Goal: Information Seeking & Learning: Learn about a topic

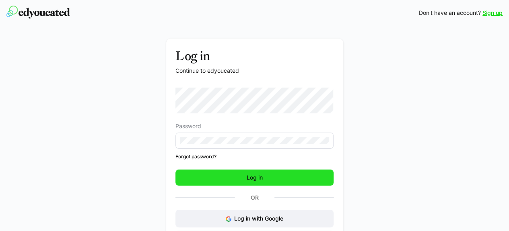
click at [259, 175] on span "Log in" at bounding box center [255, 178] width 19 height 8
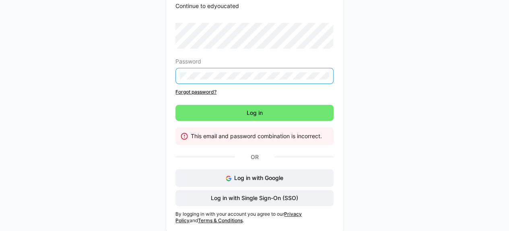
scroll to position [70, 0]
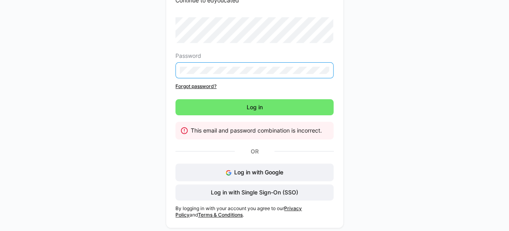
click at [148, 71] on div "Log in Continue to edyoucated Password Forgot password? Log in This email and p…" at bounding box center [255, 100] width 454 height 264
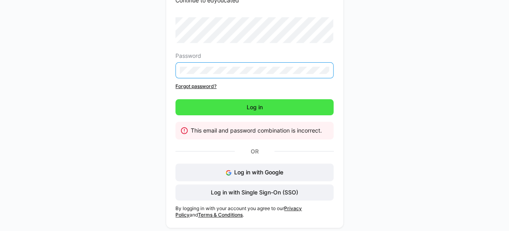
click at [207, 108] on span "Log in" at bounding box center [255, 107] width 158 height 16
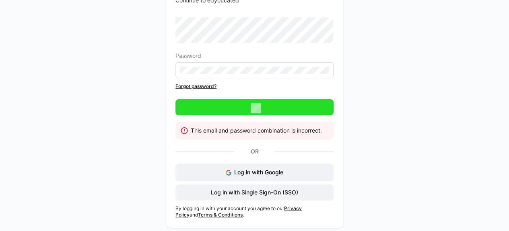
click at [184, 86] on link "Forgot password?" at bounding box center [255, 86] width 158 height 6
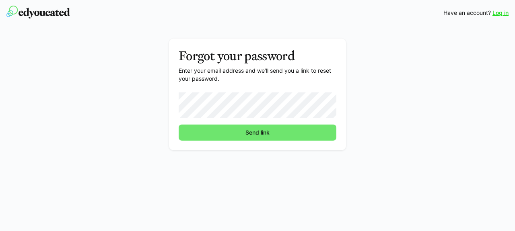
click at [179, 125] on button "Send link" at bounding box center [258, 133] width 158 height 16
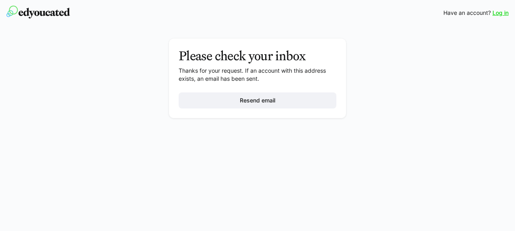
click at [498, 15] on link "Log in" at bounding box center [501, 13] width 16 height 8
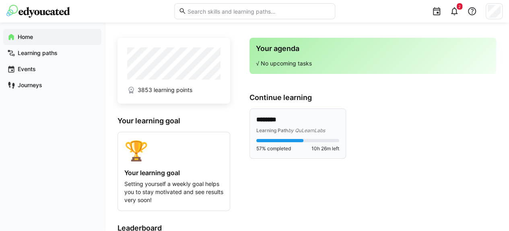
click at [278, 120] on p "********" at bounding box center [297, 120] width 83 height 9
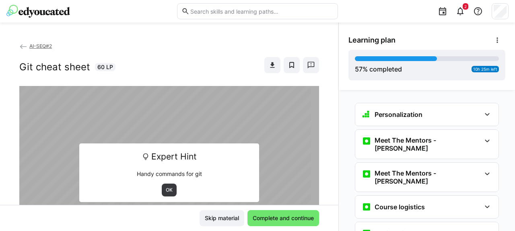
scroll to position [229, 0]
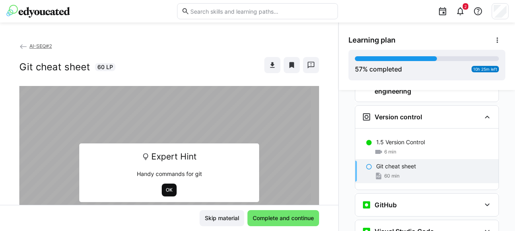
click at [165, 188] on span "OK" at bounding box center [169, 190] width 8 height 6
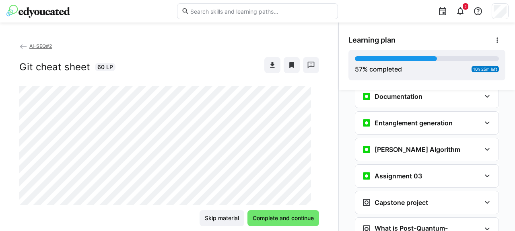
scroll to position [1309, 0]
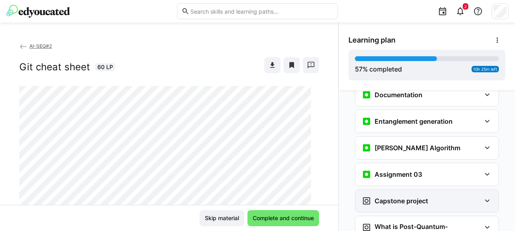
click at [381, 197] on h3 "Capstone project" at bounding box center [402, 201] width 54 height 8
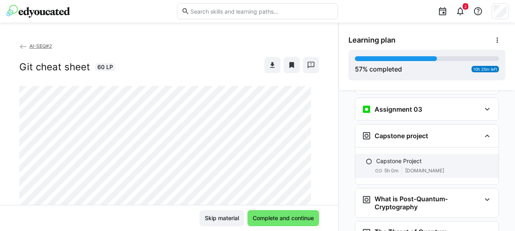
scroll to position [1374, 0]
click at [409, 195] on h3 "What is Post-Quantum-Cryptography" at bounding box center [428, 203] width 106 height 16
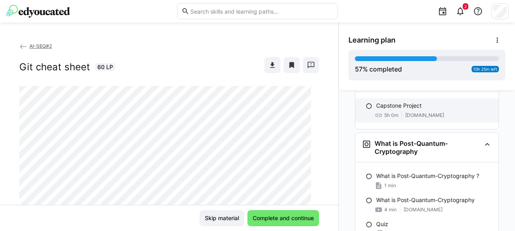
scroll to position [1466, 0]
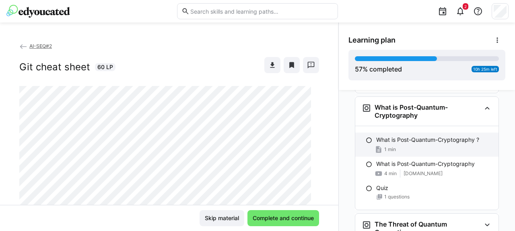
click at [404, 146] on div "1 min" at bounding box center [434, 150] width 116 height 8
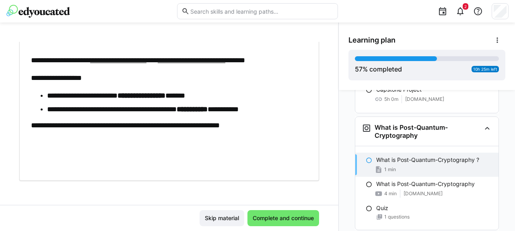
scroll to position [92, 0]
click at [266, 219] on span "Complete and continue" at bounding box center [284, 219] width 64 height 8
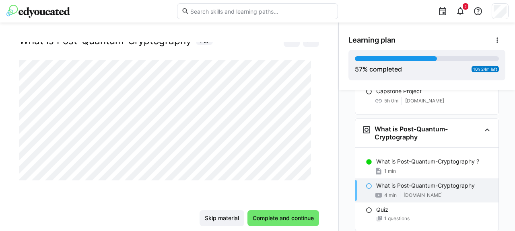
scroll to position [1446, 0]
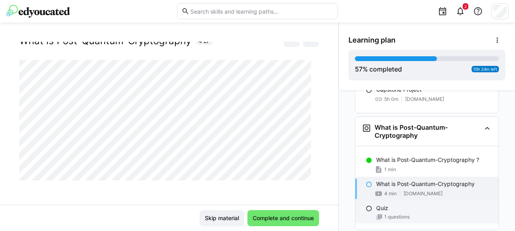
click at [390, 214] on span "1 questions" at bounding box center [396, 217] width 25 height 6
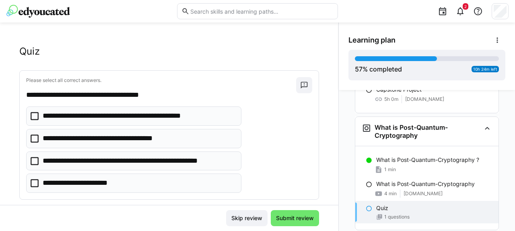
scroll to position [24, 0]
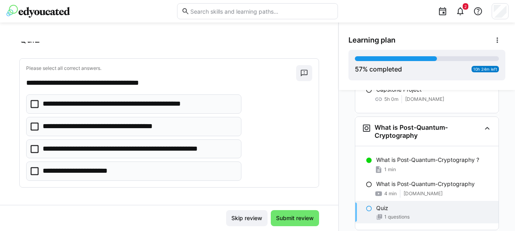
click at [31, 148] on icon at bounding box center [35, 149] width 8 height 8
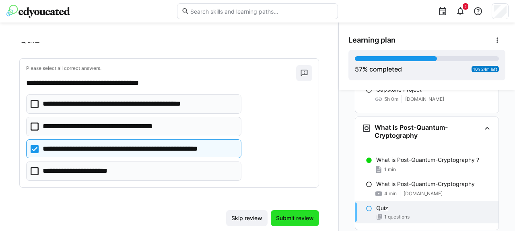
click at [283, 216] on span "Submit review" at bounding box center [295, 219] width 40 height 8
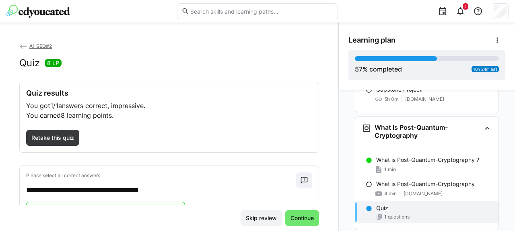
scroll to position [40, 0]
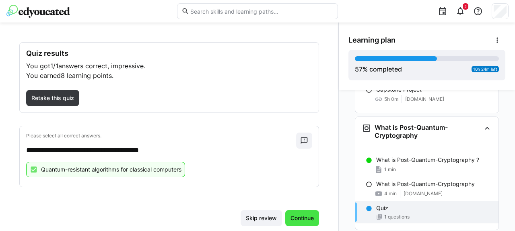
click at [301, 217] on span "Continue" at bounding box center [302, 219] width 26 height 8
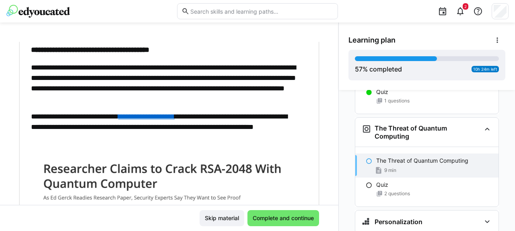
scroll to position [196, 0]
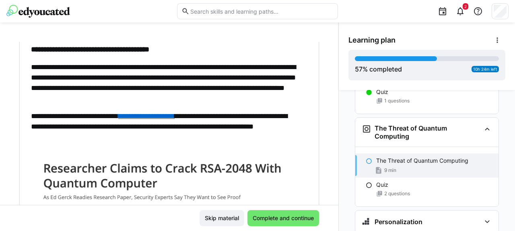
click at [175, 114] on link "**********" at bounding box center [146, 116] width 56 height 7
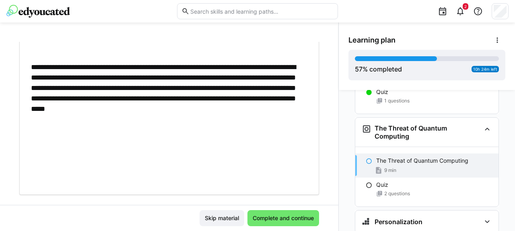
scroll to position [457, 0]
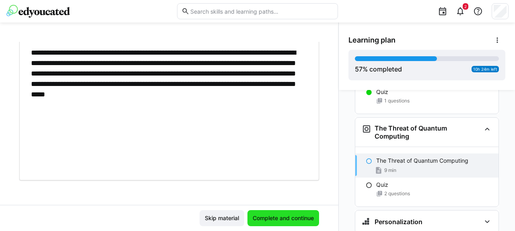
click at [266, 215] on span "Complete and continue" at bounding box center [284, 219] width 64 height 8
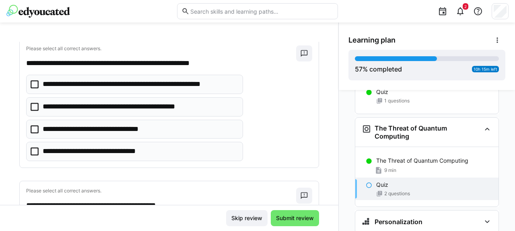
scroll to position [45, 0]
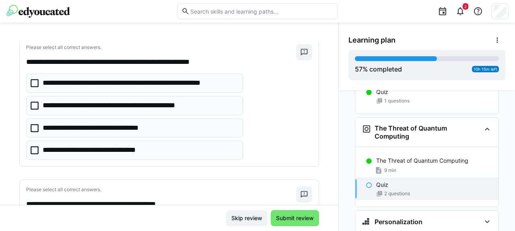
click at [79, 150] on p "**********" at bounding box center [103, 150] width 121 height 10
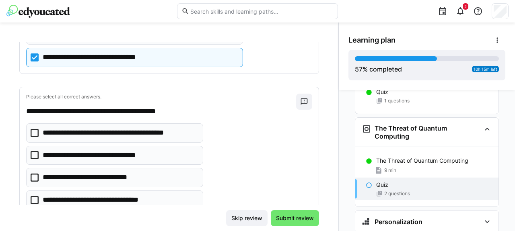
scroll to position [165, 0]
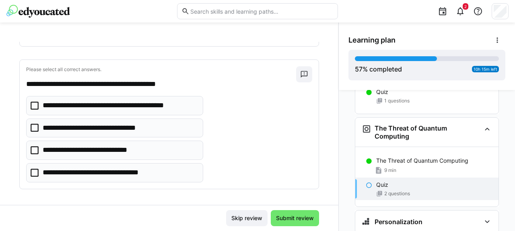
click at [34, 170] on icon at bounding box center [35, 173] width 8 height 8
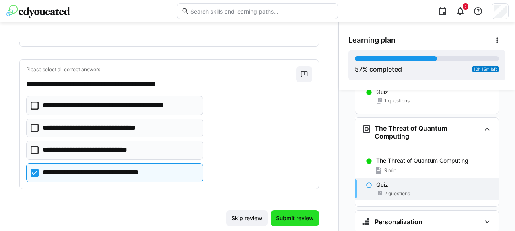
click at [293, 221] on span "Submit review" at bounding box center [295, 219] width 40 height 8
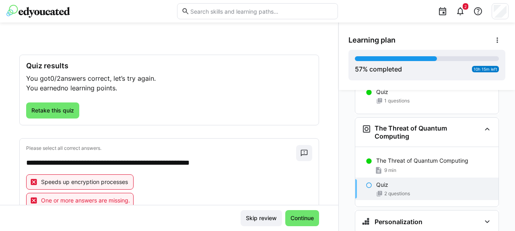
scroll to position [27, 0]
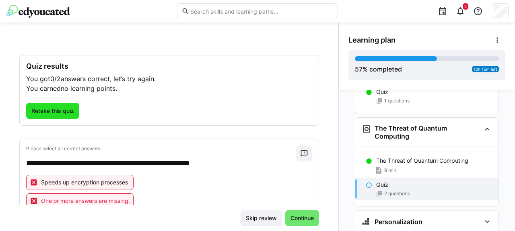
click at [52, 111] on span "Retake this quiz" at bounding box center [52, 111] width 45 height 8
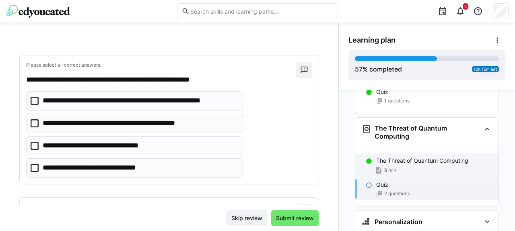
click at [393, 167] on div "9 min" at bounding box center [434, 171] width 116 height 8
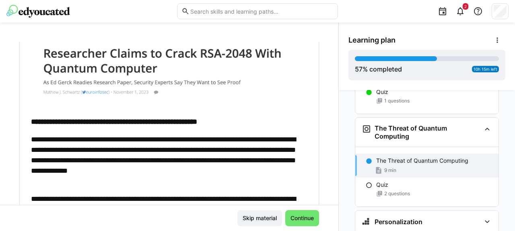
scroll to position [312, 0]
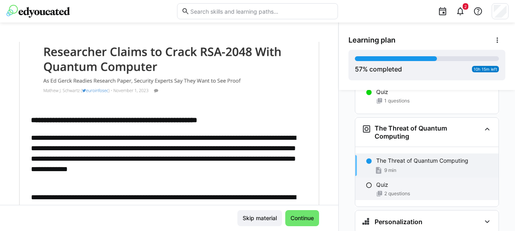
click at [421, 191] on div "2 questions" at bounding box center [434, 194] width 116 height 6
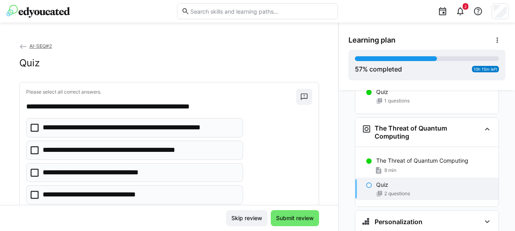
click at [157, 174] on p "**********" at bounding box center [105, 173] width 124 height 10
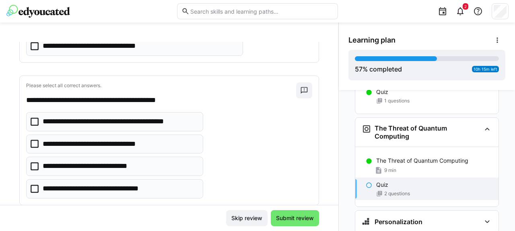
scroll to position [149, 0]
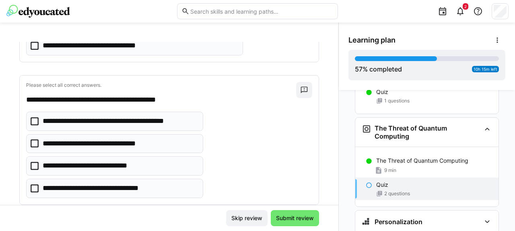
click at [91, 119] on p "**********" at bounding box center [120, 121] width 155 height 10
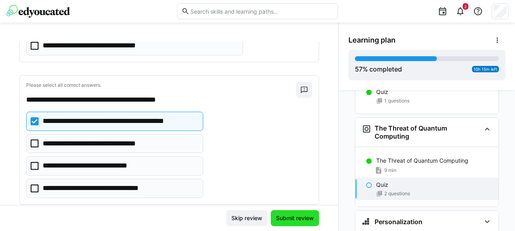
click at [294, 222] on span "Submit review" at bounding box center [295, 219] width 40 height 8
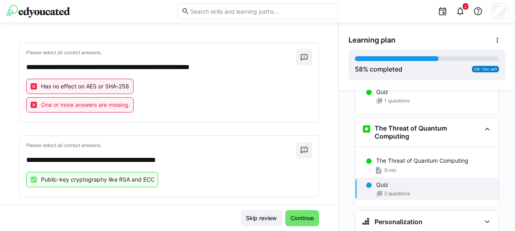
scroll to position [132, 0]
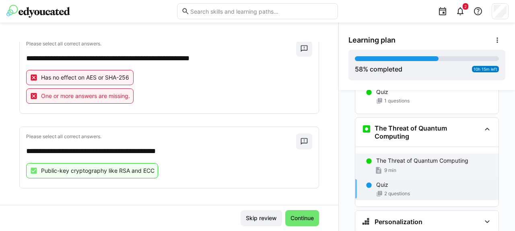
click at [385, 167] on div "9 min" at bounding box center [386, 171] width 22 height 8
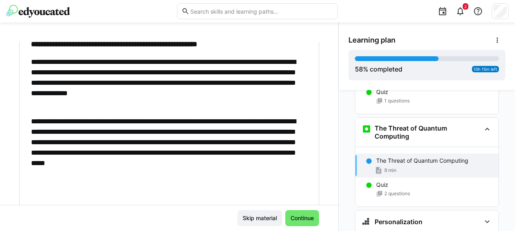
scroll to position [386, 0]
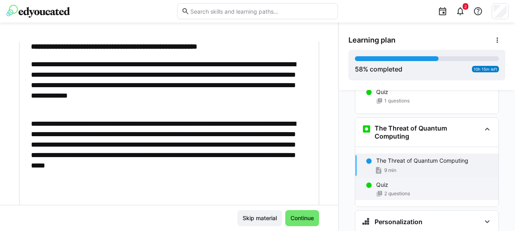
click at [380, 191] on div "2 questions" at bounding box center [434, 194] width 116 height 6
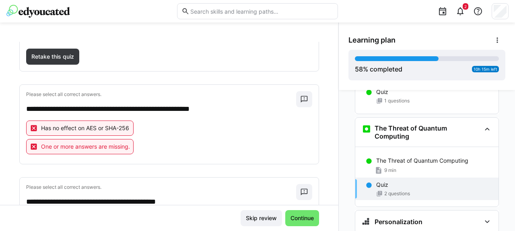
scroll to position [83, 0]
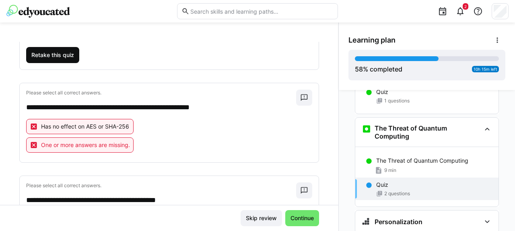
click at [67, 57] on span "Retake this quiz" at bounding box center [52, 55] width 45 height 8
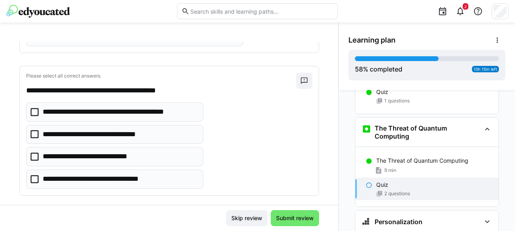
scroll to position [165, 0]
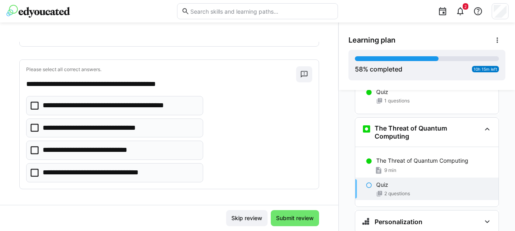
click at [33, 102] on icon at bounding box center [35, 106] width 8 height 8
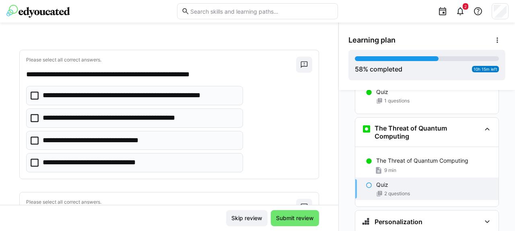
scroll to position [33, 0]
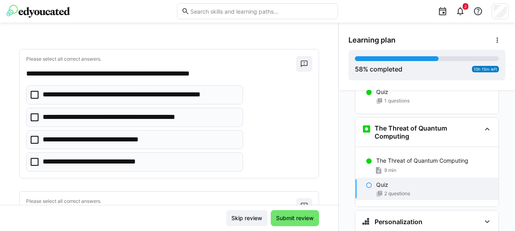
click at [32, 95] on icon at bounding box center [35, 95] width 8 height 8
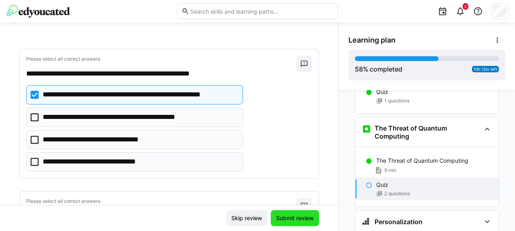
click at [304, 220] on span "Submit review" at bounding box center [295, 219] width 40 height 8
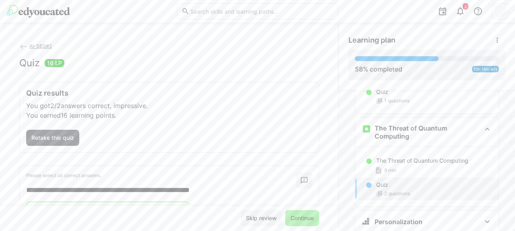
scroll to position [114, 0]
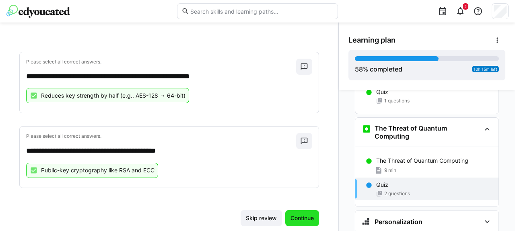
click at [295, 218] on span "Continue" at bounding box center [302, 219] width 26 height 8
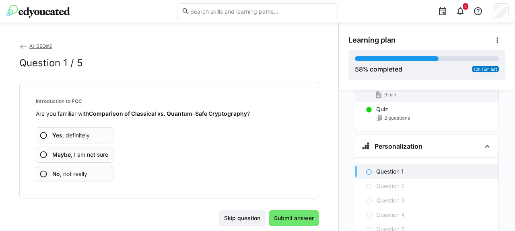
scroll to position [1640, 0]
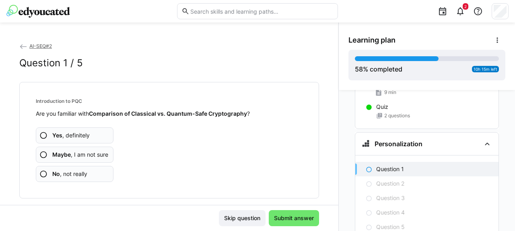
click at [45, 172] on eds-icon at bounding box center [43, 174] width 8 height 8
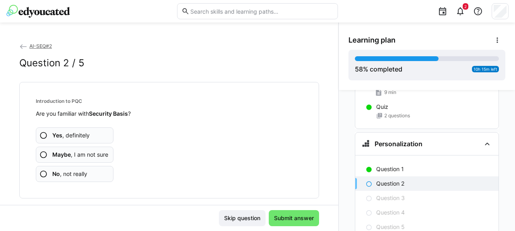
scroll to position [12, 0]
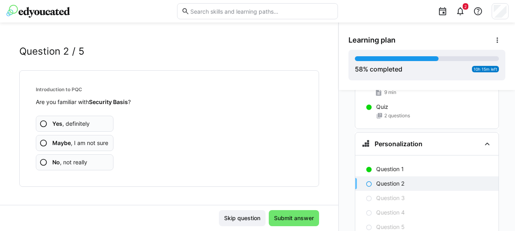
click at [62, 160] on span "No , not really" at bounding box center [69, 163] width 35 height 8
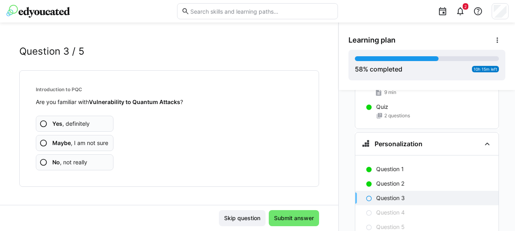
click at [64, 166] on span "No , not really" at bounding box center [69, 163] width 35 height 8
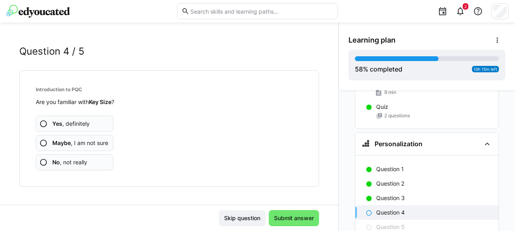
click at [64, 166] on span "No , not really" at bounding box center [69, 163] width 35 height 8
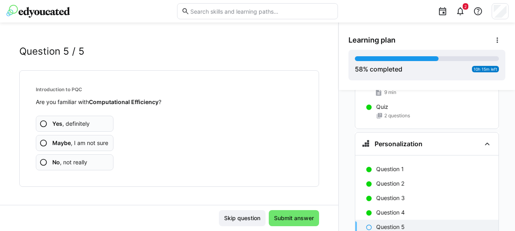
click at [64, 166] on span "No , not really" at bounding box center [69, 163] width 35 height 8
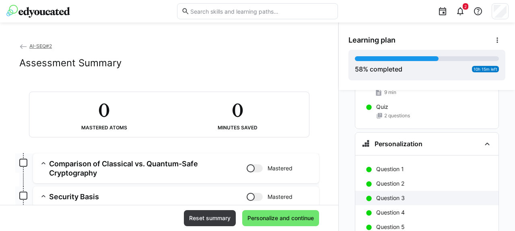
scroll to position [1663, 0]
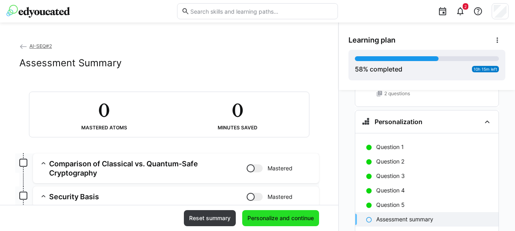
click at [284, 219] on span "Personalize and continue" at bounding box center [280, 219] width 69 height 8
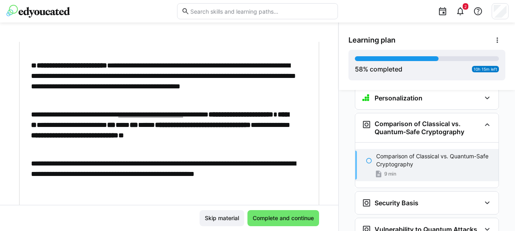
scroll to position [85, 0]
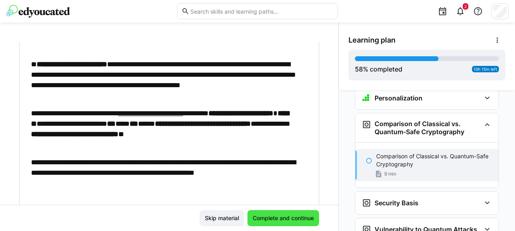
click at [275, 218] on span "Complete and continue" at bounding box center [284, 219] width 64 height 8
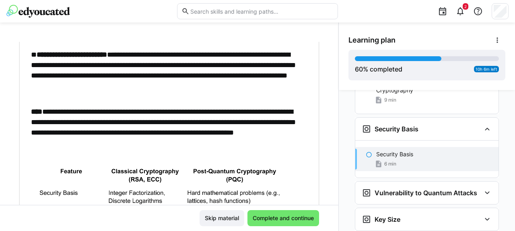
scroll to position [140, 0]
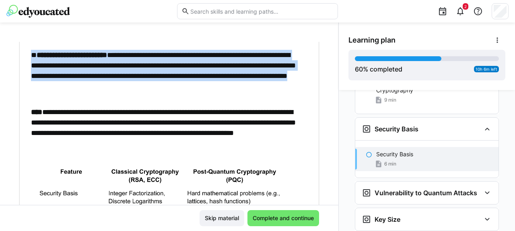
drag, startPoint x: 28, startPoint y: 54, endPoint x: 270, endPoint y: 85, distance: 244.3
click at [270, 85] on div "**********" at bounding box center [169, 132] width 288 height 350
copy p "**********"
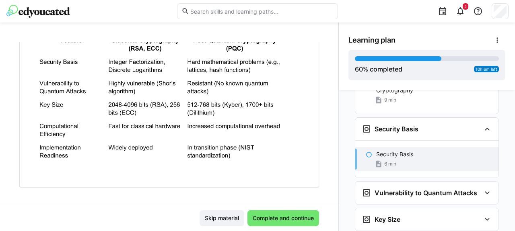
scroll to position [279, 0]
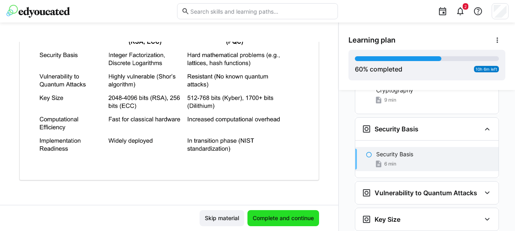
click at [284, 216] on span "Complete and continue" at bounding box center [284, 219] width 64 height 8
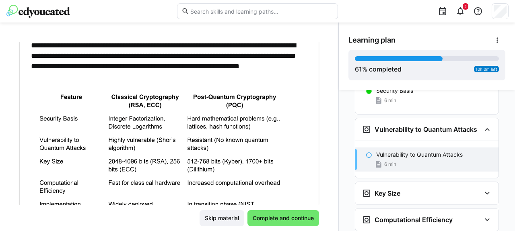
scroll to position [192, 0]
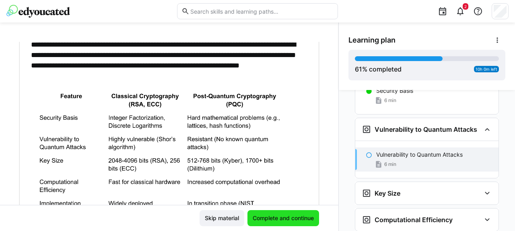
click at [277, 215] on span "Complete and continue" at bounding box center [284, 219] width 64 height 8
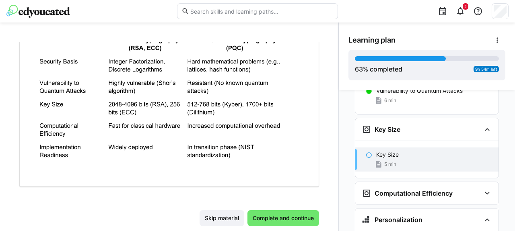
scroll to position [265, 0]
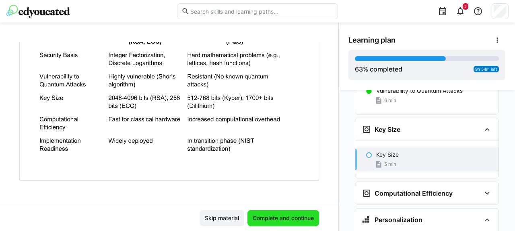
click at [273, 217] on span "Complete and continue" at bounding box center [284, 219] width 64 height 8
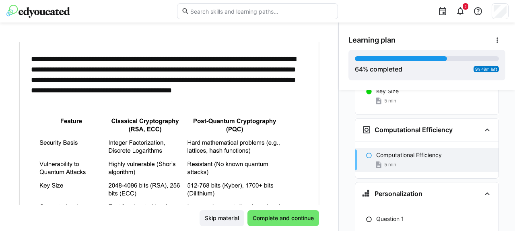
scroll to position [182, 0]
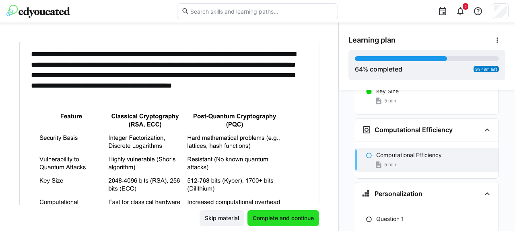
click at [282, 216] on span "Complete and continue" at bounding box center [284, 219] width 64 height 8
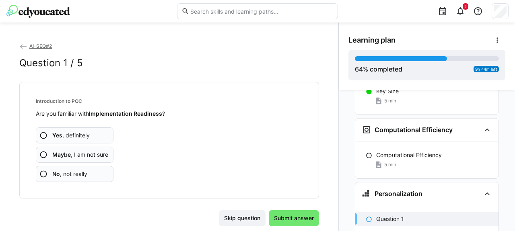
scroll to position [2015, 0]
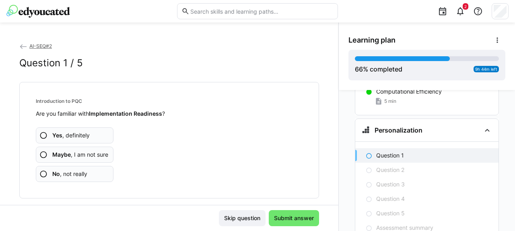
click at [84, 182] on div "Introduction to PQC Are you familiar with Implementation Readiness ? Yes , defi…" at bounding box center [169, 140] width 286 height 103
click at [73, 174] on span "No , not really" at bounding box center [69, 174] width 35 height 8
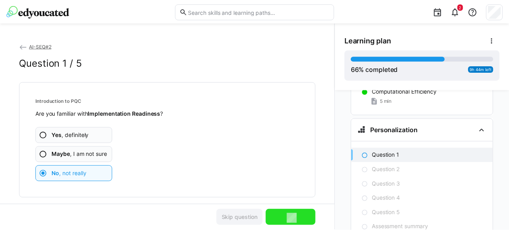
scroll to position [12, 0]
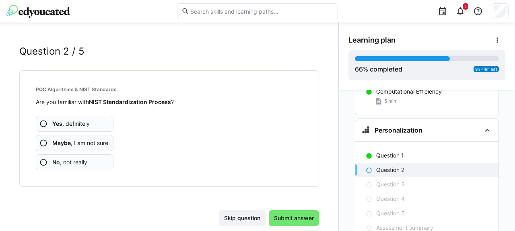
click at [68, 163] on span "No , not really" at bounding box center [69, 163] width 35 height 8
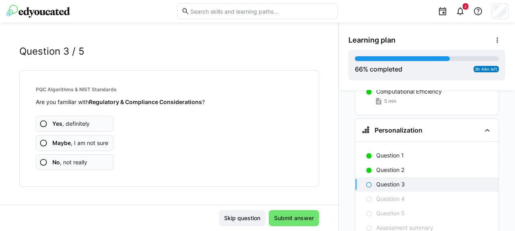
click at [68, 163] on span "No , not really" at bounding box center [69, 163] width 35 height 8
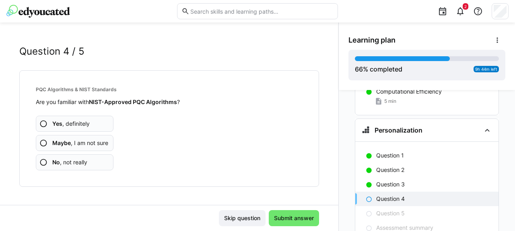
click at [68, 163] on span "No , not really" at bounding box center [69, 163] width 35 height 8
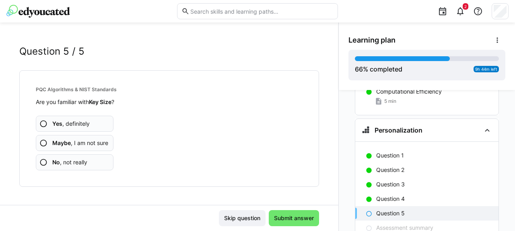
click at [68, 163] on span "No , not really" at bounding box center [69, 163] width 35 height 8
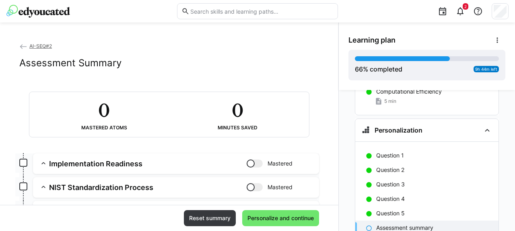
click at [41, 48] on span "AI-SEQ#2" at bounding box center [40, 46] width 23 height 6
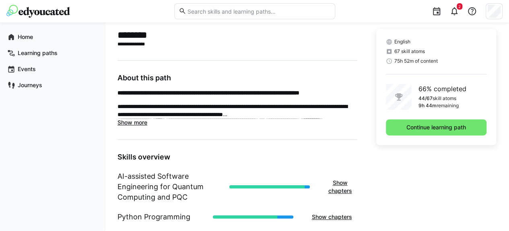
scroll to position [185, 0]
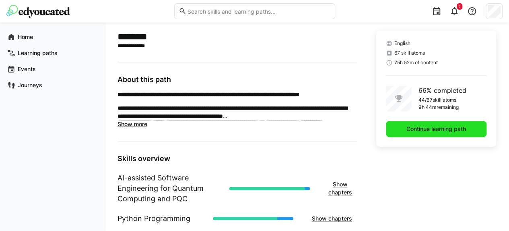
click at [446, 128] on span "Continue learning path" at bounding box center [436, 129] width 62 height 8
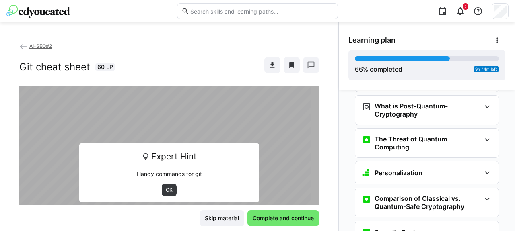
scroll to position [1545, 0]
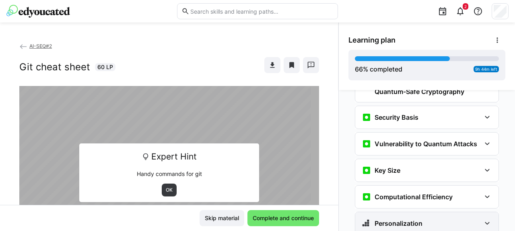
click at [392, 220] on h3 "Personalization" at bounding box center [399, 224] width 48 height 8
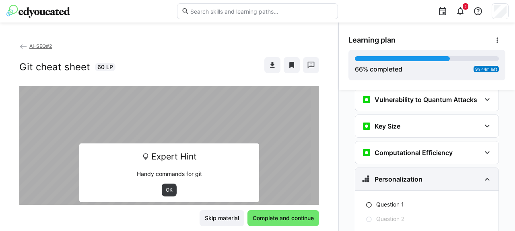
scroll to position [1590, 0]
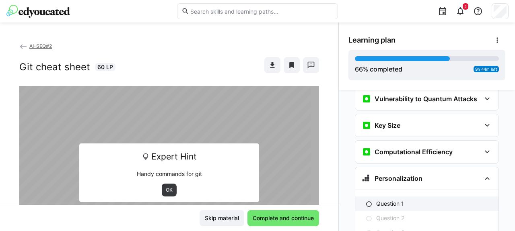
click at [392, 200] on p "Question 1" at bounding box center [390, 204] width 28 height 8
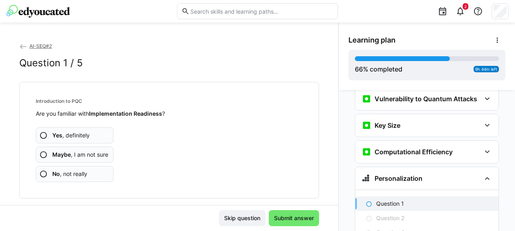
scroll to position [1638, 0]
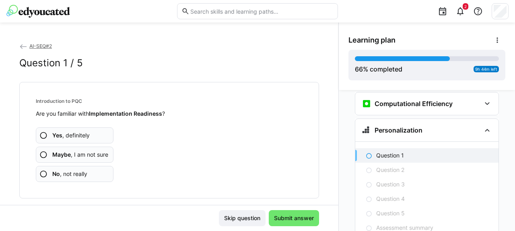
click at [70, 178] on span "No , not really" at bounding box center [69, 174] width 35 height 8
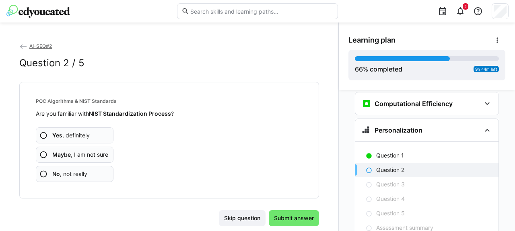
click at [75, 175] on span "No , not really" at bounding box center [69, 174] width 35 height 8
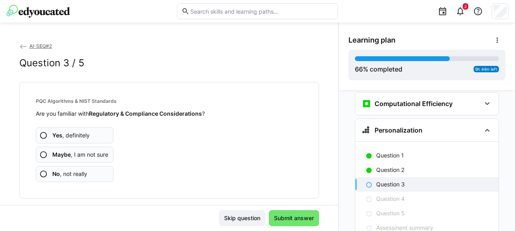
click at [75, 175] on span "No , not really" at bounding box center [69, 174] width 35 height 8
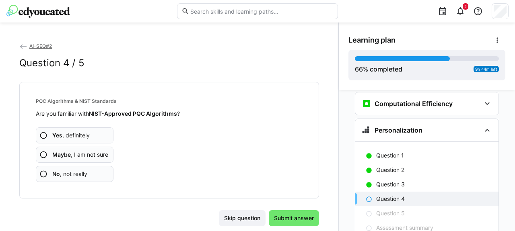
click at [75, 175] on span "No , not really" at bounding box center [69, 174] width 35 height 8
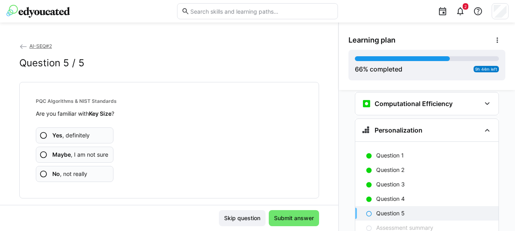
click at [75, 175] on span "No , not really" at bounding box center [69, 174] width 35 height 8
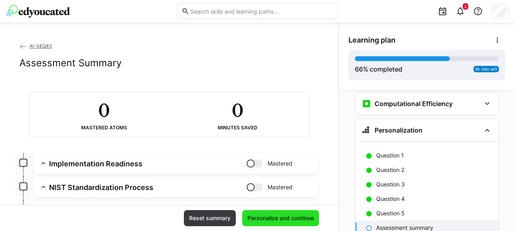
click at [257, 214] on span "Personalize and continue" at bounding box center [280, 219] width 77 height 16
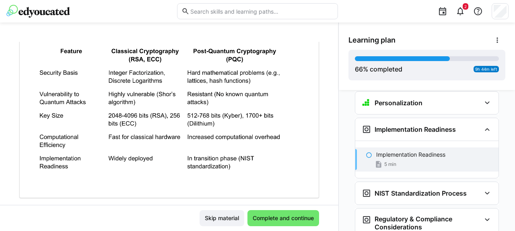
scroll to position [255, 0]
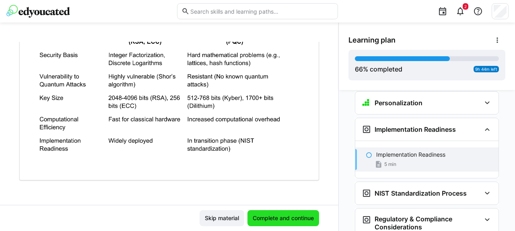
click at [292, 219] on span "Complete and continue" at bounding box center [284, 219] width 64 height 8
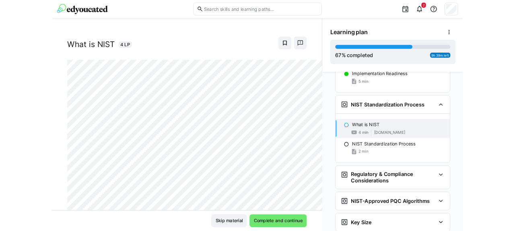
scroll to position [26, 0]
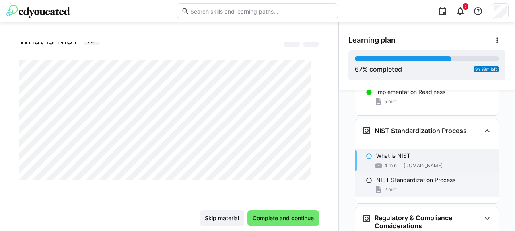
click at [384, 176] on p "NIST Standardization Process" at bounding box center [415, 180] width 79 height 8
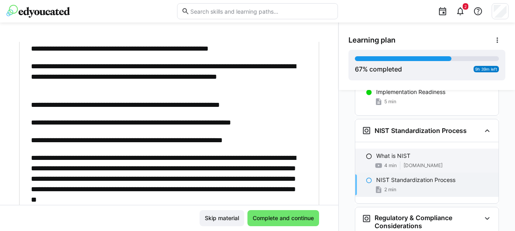
click at [374, 149] on div "What is NIST 4 min [DOMAIN_NAME]" at bounding box center [426, 161] width 143 height 24
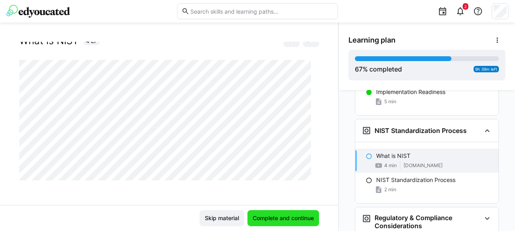
click at [290, 217] on span "Complete and continue" at bounding box center [284, 219] width 64 height 8
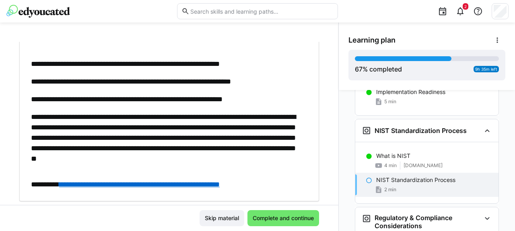
scroll to position [316, 0]
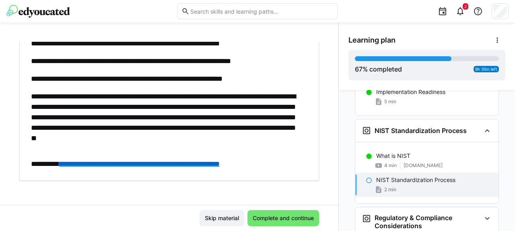
click at [220, 165] on link "**********" at bounding box center [139, 164] width 161 height 7
click at [293, 217] on span "Complete and continue" at bounding box center [284, 219] width 64 height 8
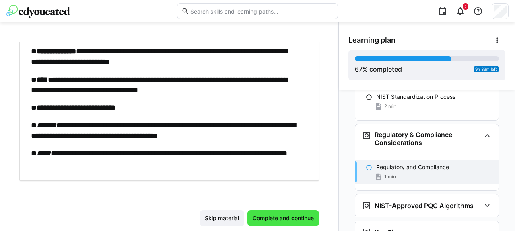
scroll to position [1816, 0]
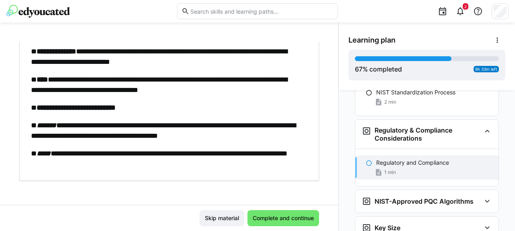
click at [209, 103] on p "**********" at bounding box center [165, 108] width 269 height 10
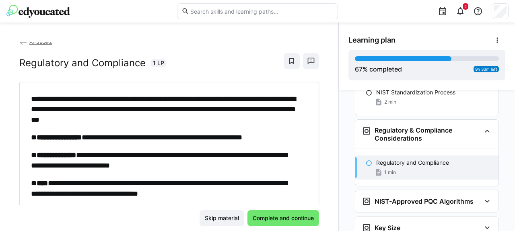
scroll to position [4, 0]
click at [198, 118] on p "**********" at bounding box center [165, 109] width 269 height 31
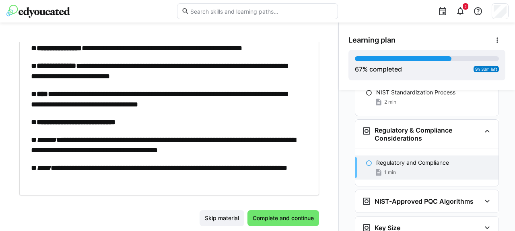
scroll to position [108, 0]
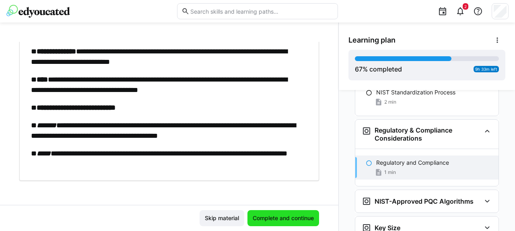
click at [292, 221] on span "Complete and continue" at bounding box center [284, 219] width 64 height 8
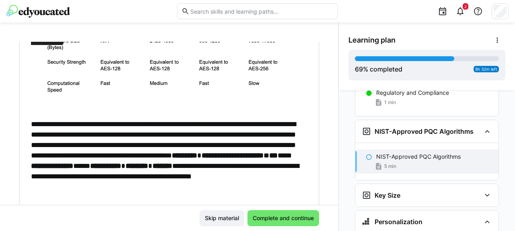
scroll to position [244, 0]
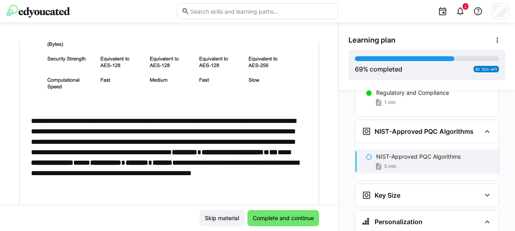
click at [251, 166] on p "**********" at bounding box center [165, 158] width 269 height 84
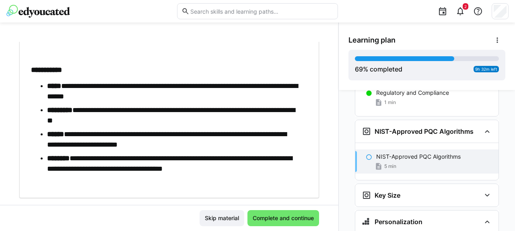
scroll to position [406, 0]
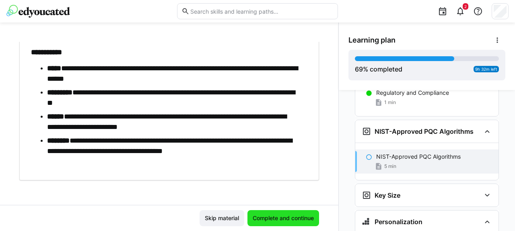
click at [280, 221] on span "Complete and continue" at bounding box center [284, 219] width 64 height 8
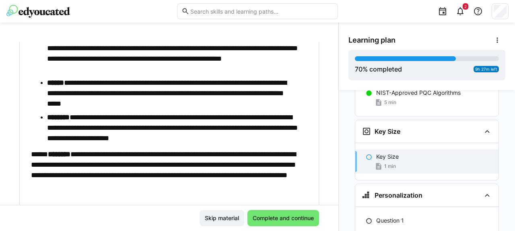
scroll to position [161, 0]
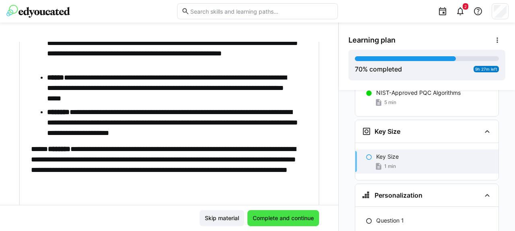
click at [271, 218] on span "Complete and continue" at bounding box center [284, 219] width 64 height 8
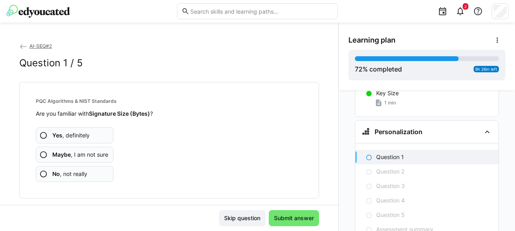
scroll to position [12, 0]
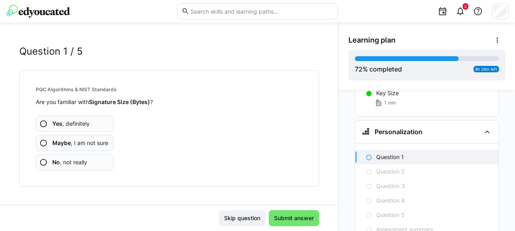
click at [77, 165] on span "No , not really" at bounding box center [69, 163] width 35 height 8
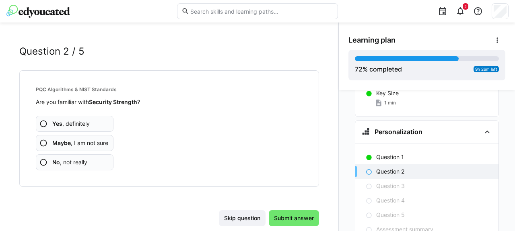
click at [77, 165] on span "No , not really" at bounding box center [69, 163] width 35 height 8
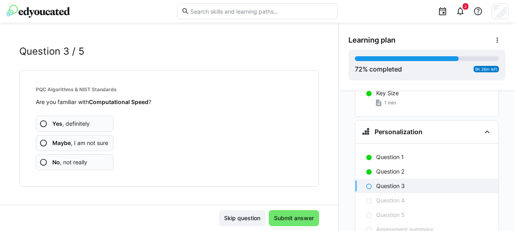
click at [77, 165] on span "No , not really" at bounding box center [69, 163] width 35 height 8
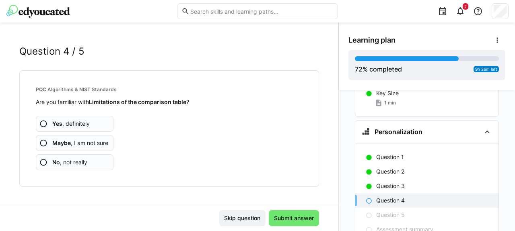
click at [77, 165] on span "No , not really" at bounding box center [69, 163] width 35 height 8
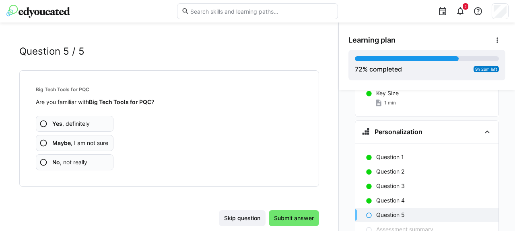
click at [77, 165] on span "No , not really" at bounding box center [69, 163] width 35 height 8
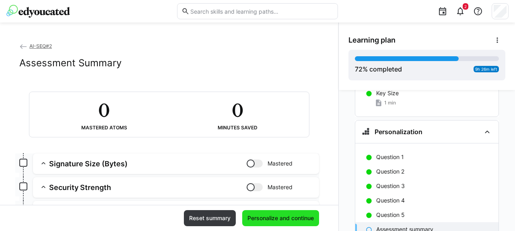
click at [254, 221] on span "Personalize and continue" at bounding box center [280, 219] width 69 height 8
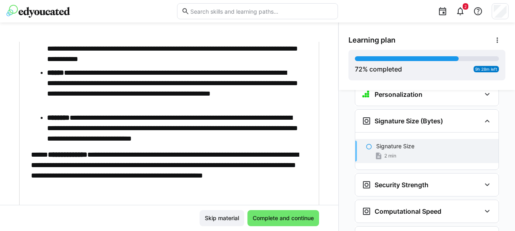
scroll to position [146, 0]
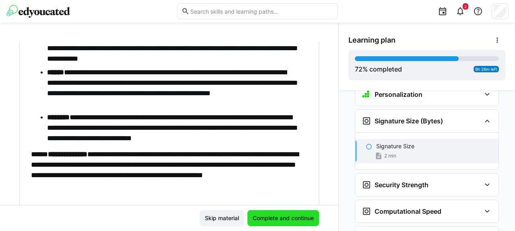
click at [275, 215] on span "Complete and continue" at bounding box center [284, 219] width 64 height 8
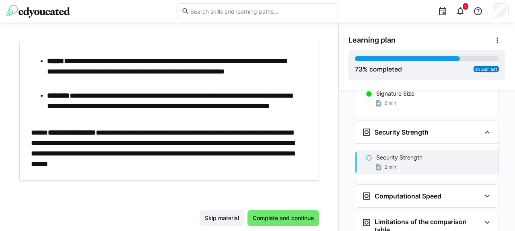
scroll to position [157, 0]
click at [291, 221] on span "Complete and continue" at bounding box center [284, 219] width 64 height 8
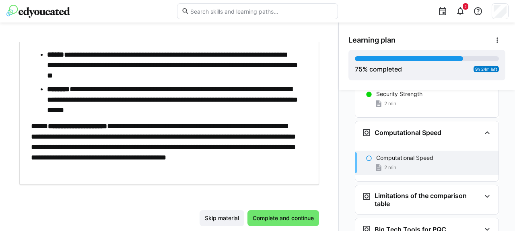
scroll to position [167, 0]
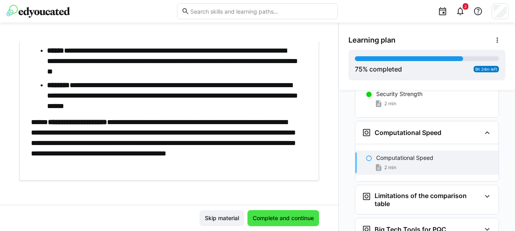
click at [285, 217] on span "Complete and continue" at bounding box center [284, 219] width 64 height 8
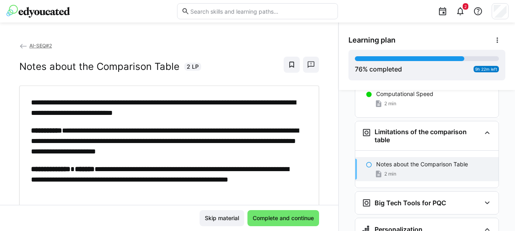
scroll to position [42, 0]
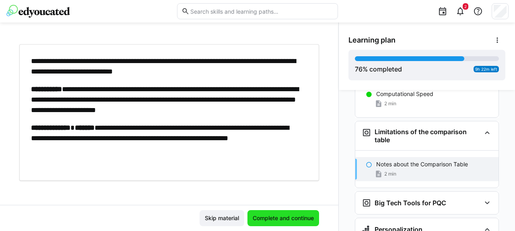
click at [283, 215] on span "Complete and continue" at bounding box center [284, 219] width 72 height 16
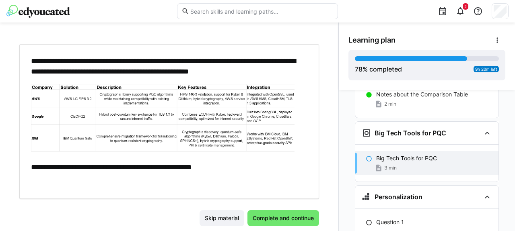
scroll to position [60, 0]
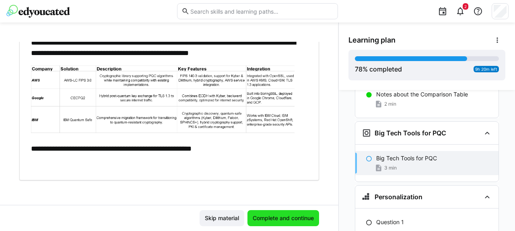
click at [275, 224] on span "Complete and continue" at bounding box center [284, 219] width 72 height 16
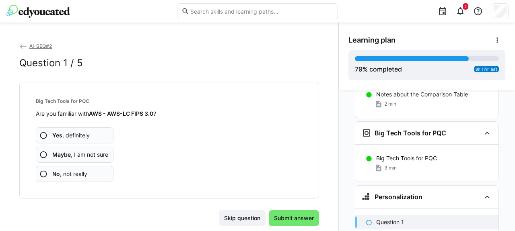
scroll to position [2365, 0]
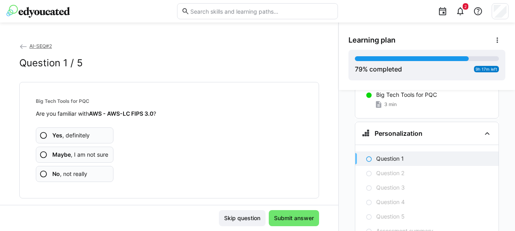
click at [44, 174] on eds-icon at bounding box center [43, 174] width 8 height 8
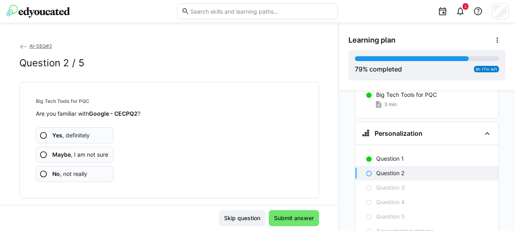
click at [73, 176] on span "No , not really" at bounding box center [69, 174] width 35 height 8
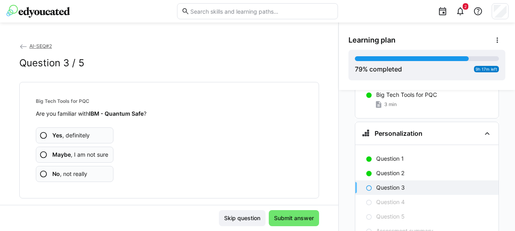
click at [76, 176] on span "No , not really" at bounding box center [69, 174] width 35 height 8
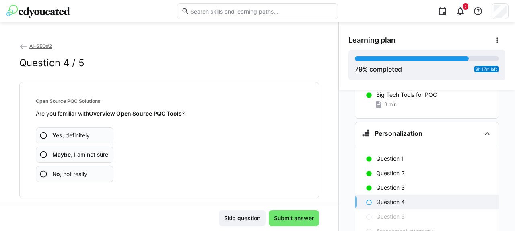
click at [76, 176] on span "No , not really" at bounding box center [69, 174] width 35 height 8
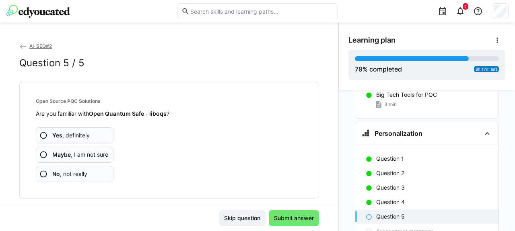
click at [76, 176] on span "No , not really" at bounding box center [69, 174] width 35 height 8
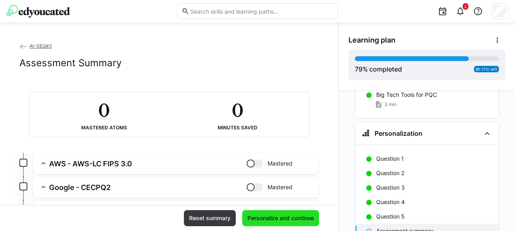
click at [275, 219] on span "Personalize and continue" at bounding box center [280, 219] width 69 height 8
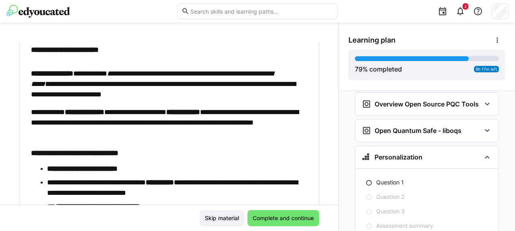
scroll to position [177, 0]
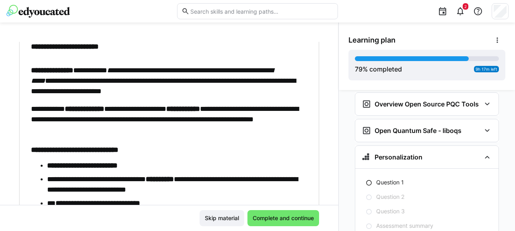
click at [93, 106] on div "**********" at bounding box center [165, 235] width 269 height 613
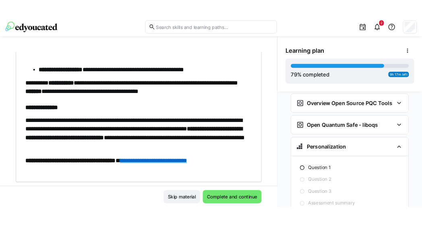
scroll to position [550, 0]
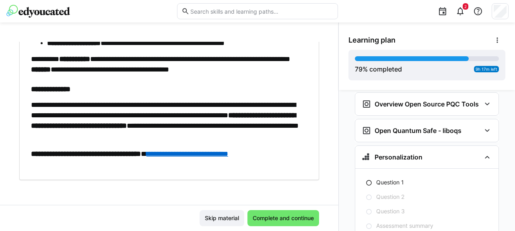
click at [118, 158] on strong "**********" at bounding box center [86, 154] width 110 height 7
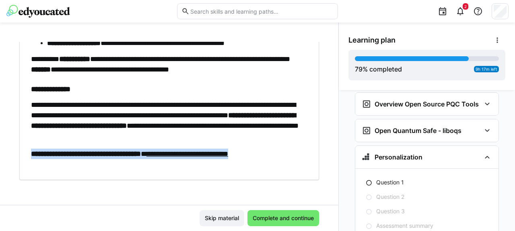
click at [118, 158] on strong "**********" at bounding box center [86, 154] width 110 height 7
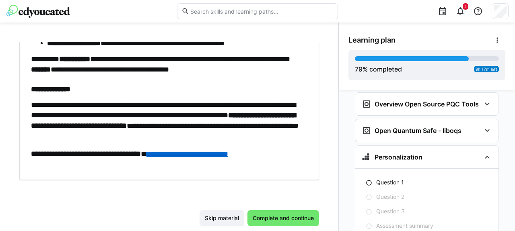
click at [228, 158] on link "**********" at bounding box center [188, 154] width 82 height 7
click at [286, 220] on span "Complete and continue" at bounding box center [284, 219] width 64 height 8
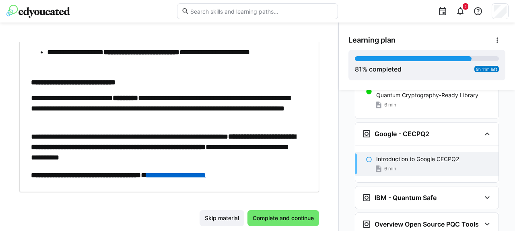
scroll to position [435, 0]
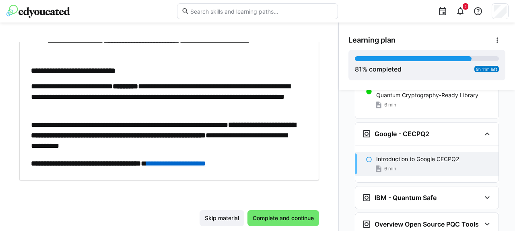
click at [206, 163] on link "**********" at bounding box center [176, 163] width 59 height 7
click at [262, 227] on span "Complete and continue" at bounding box center [284, 219] width 72 height 16
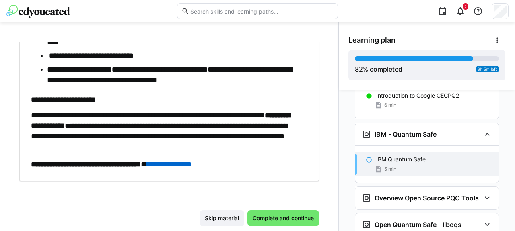
scroll to position [407, 0]
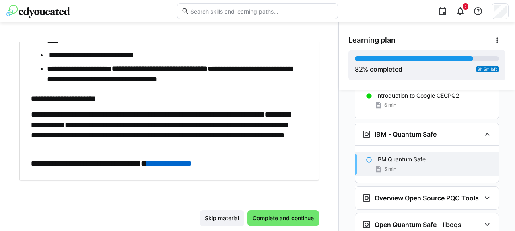
click at [192, 160] on link "**********" at bounding box center [169, 163] width 45 height 7
click at [282, 220] on span "Complete and continue" at bounding box center [284, 219] width 64 height 8
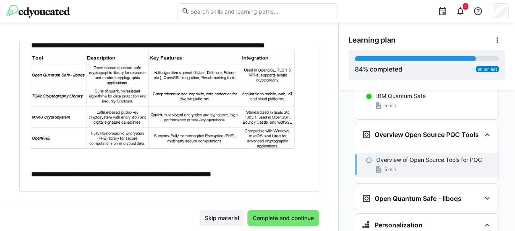
scroll to position [125, 0]
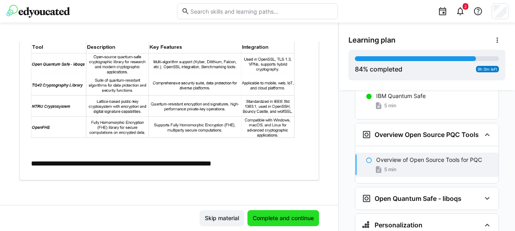
click at [277, 217] on span "Complete and continue" at bounding box center [284, 219] width 64 height 8
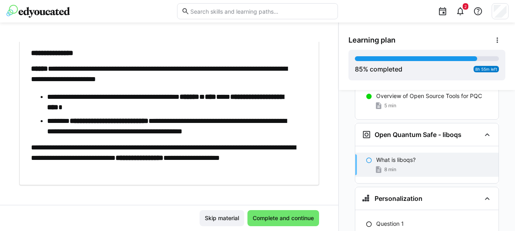
scroll to position [364, 0]
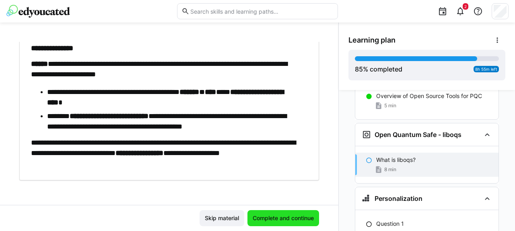
click at [257, 220] on span "Complete and continue" at bounding box center [284, 219] width 64 height 8
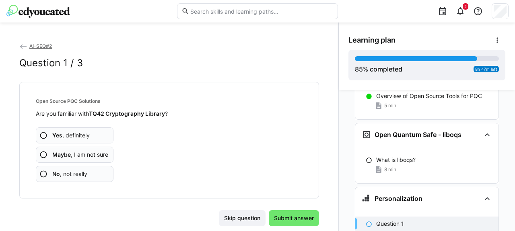
scroll to position [2696, 0]
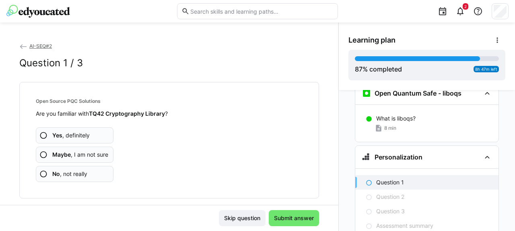
click at [87, 175] on span "No , not really" at bounding box center [69, 174] width 35 height 8
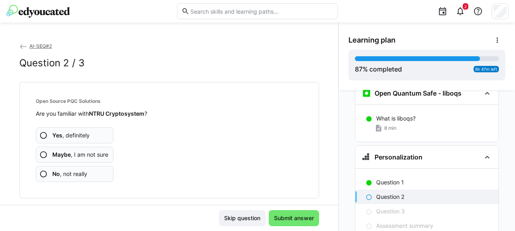
click at [87, 175] on span "No , not really" at bounding box center [69, 174] width 35 height 8
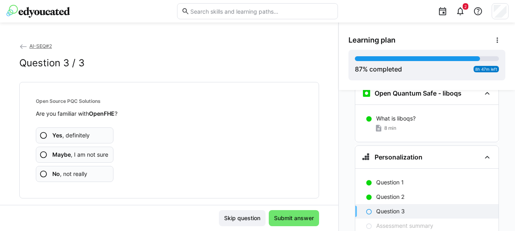
click at [87, 175] on span "No , not really" at bounding box center [69, 174] width 35 height 8
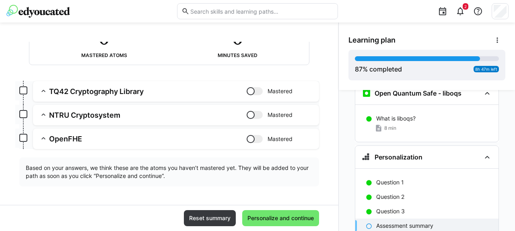
scroll to position [72, 0]
click at [273, 217] on span "Personalize and continue" at bounding box center [280, 219] width 69 height 8
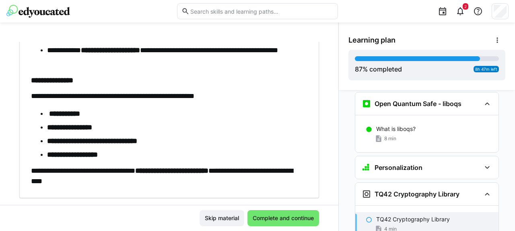
scroll to position [360, 0]
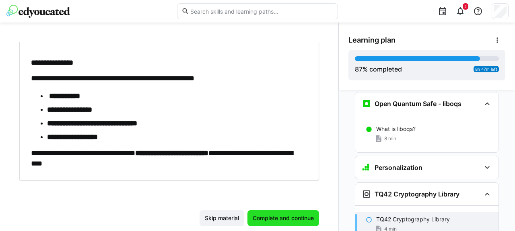
click at [277, 218] on span "Complete and continue" at bounding box center [284, 219] width 64 height 8
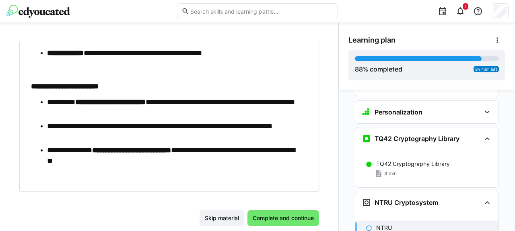
scroll to position [475, 0]
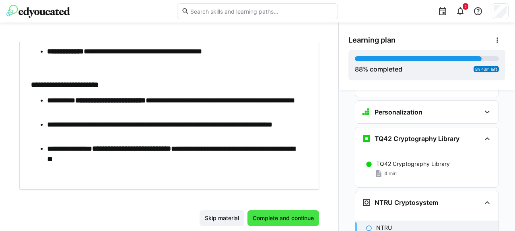
click at [274, 215] on span "Complete and continue" at bounding box center [284, 219] width 64 height 8
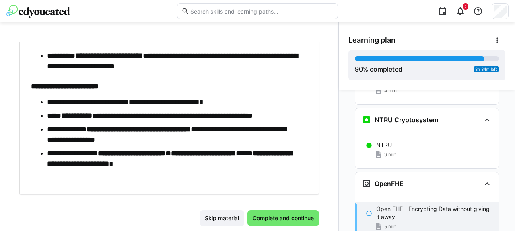
scroll to position [572, 0]
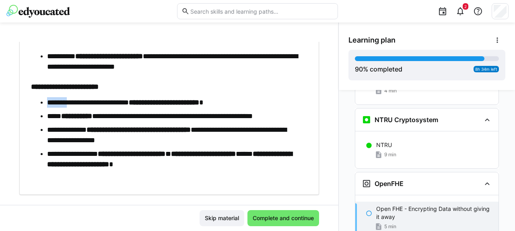
drag, startPoint x: 48, startPoint y: 108, endPoint x: 80, endPoint y: 110, distance: 31.4
click at [80, 108] on li "**********" at bounding box center [173, 102] width 253 height 10
copy li "*******"
click at [290, 220] on span "Complete and continue" at bounding box center [284, 219] width 64 height 8
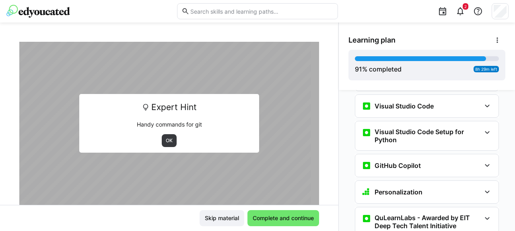
scroll to position [361, 0]
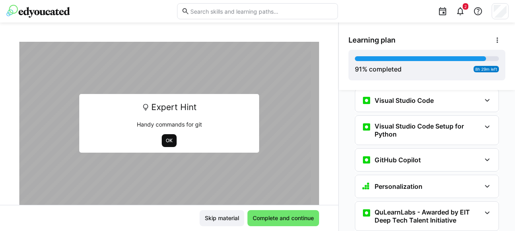
click at [167, 138] on span "OK" at bounding box center [169, 141] width 8 height 6
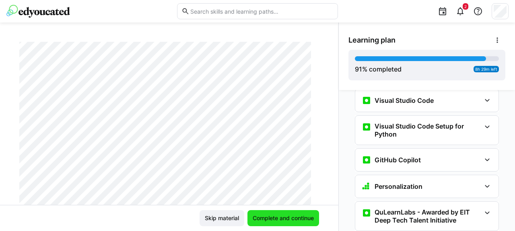
click at [255, 225] on span "Complete and continue" at bounding box center [284, 219] width 72 height 16
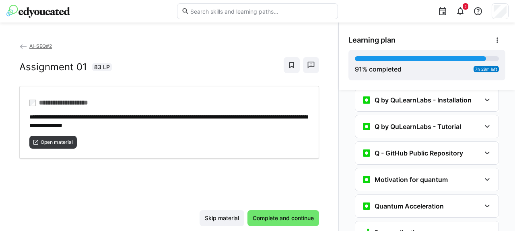
scroll to position [864, 0]
click at [265, 221] on span "Complete and continue" at bounding box center [284, 219] width 64 height 8
click at [58, 140] on span "Open material" at bounding box center [57, 142] width 34 height 6
click at [279, 221] on span "Complete and continue" at bounding box center [284, 219] width 64 height 8
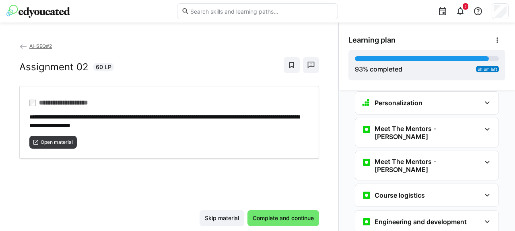
scroll to position [0, 0]
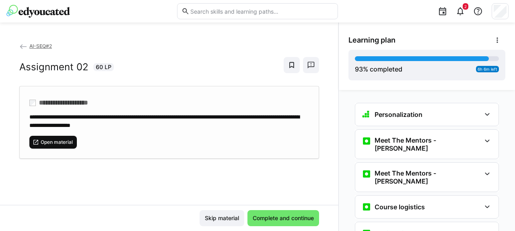
click at [68, 136] on span "Open material" at bounding box center [53, 142] width 48 height 13
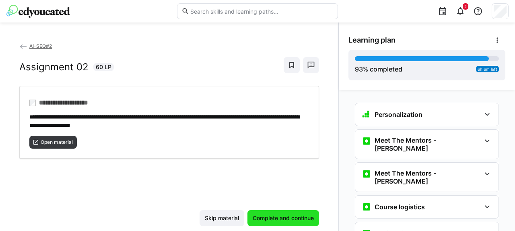
click at [262, 220] on span "Complete and continue" at bounding box center [284, 219] width 64 height 8
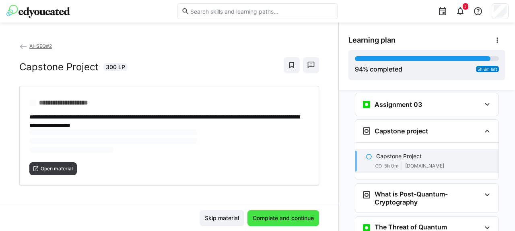
scroll to position [1457, 0]
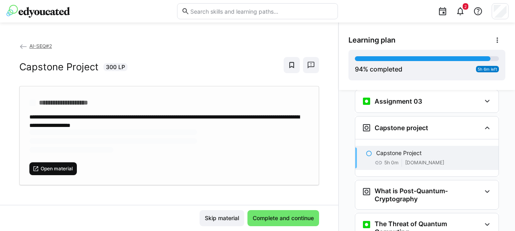
click at [43, 166] on span "Open material" at bounding box center [57, 169] width 34 height 6
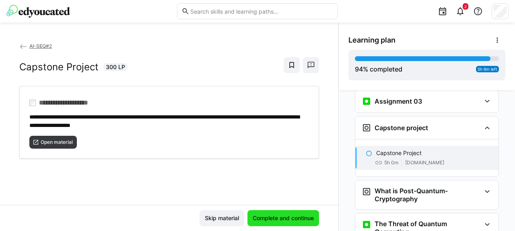
click at [262, 215] on span "Complete and continue" at bounding box center [284, 219] width 64 height 8
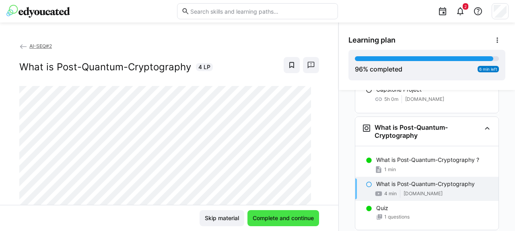
scroll to position [1521, 0]
click at [262, 215] on span "Complete and continue" at bounding box center [284, 219] width 64 height 8
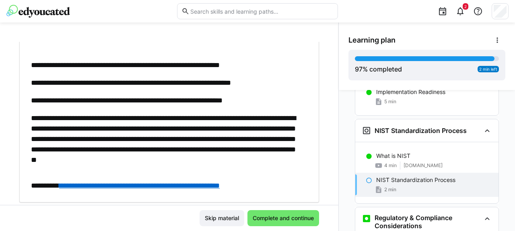
scroll to position [316, 0]
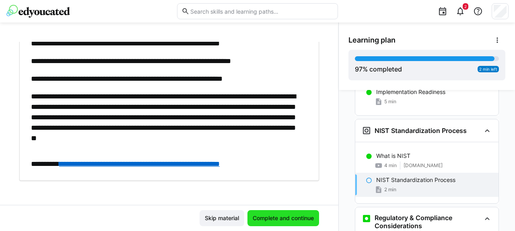
click at [289, 221] on span "Complete and continue" at bounding box center [284, 219] width 64 height 8
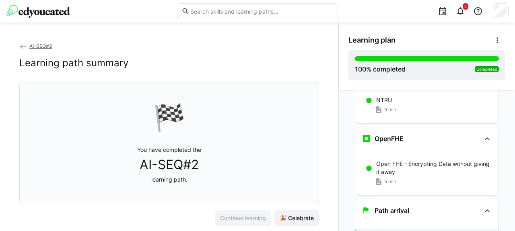
scroll to position [3075, 0]
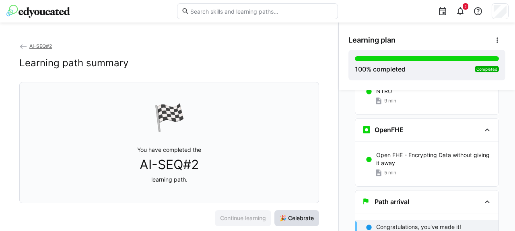
click at [289, 221] on span "🎉 Celebrate" at bounding box center [297, 219] width 37 height 8
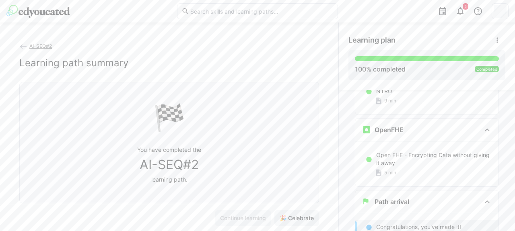
click at [289, 221] on span "🎉 Celebrate" at bounding box center [297, 219] width 37 height 8
